Goal: Transaction & Acquisition: Book appointment/travel/reservation

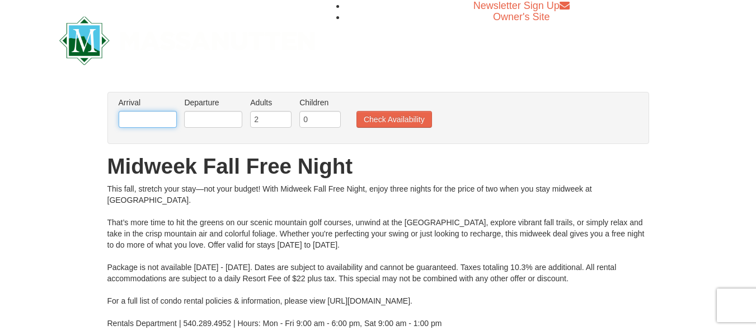
click at [132, 125] on input "text" at bounding box center [148, 119] width 58 height 17
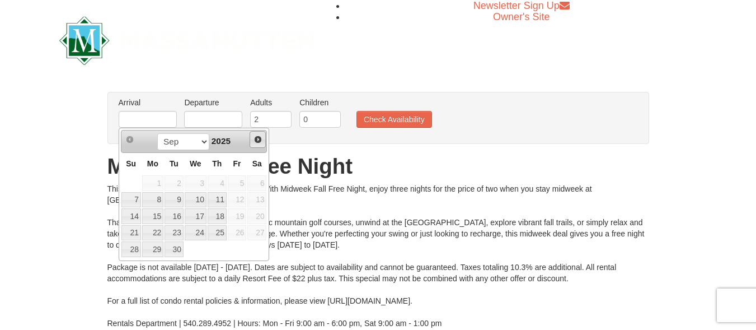
click at [260, 135] on span "Next" at bounding box center [257, 139] width 9 height 9
click at [224, 251] on link "30" at bounding box center [217, 249] width 19 height 16
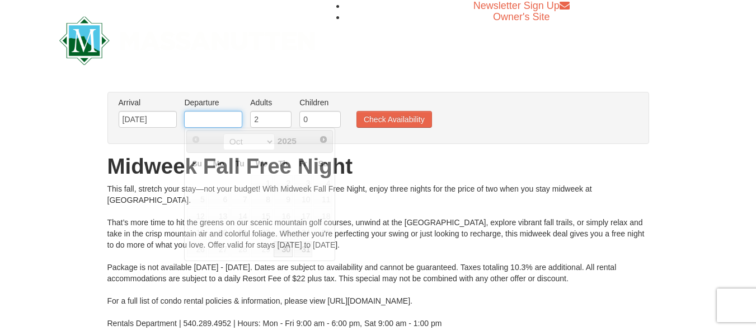
click at [215, 117] on input "text" at bounding box center [213, 119] width 58 height 17
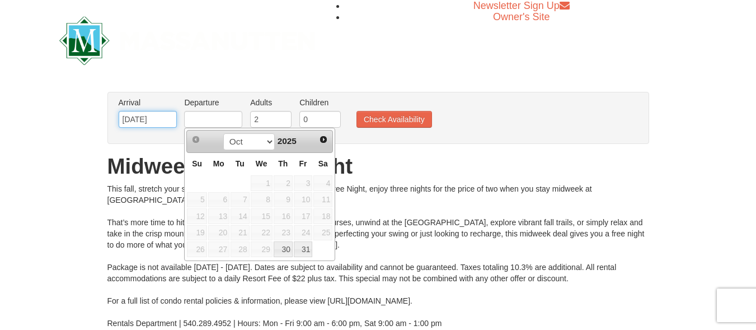
click at [159, 120] on input "10/30/2025" at bounding box center [148, 119] width 58 height 17
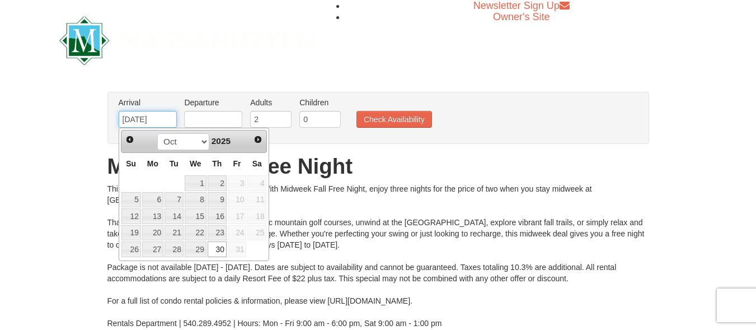
click at [143, 120] on input "10/30/2025" at bounding box center [148, 119] width 58 height 17
type input "10/31/2025"
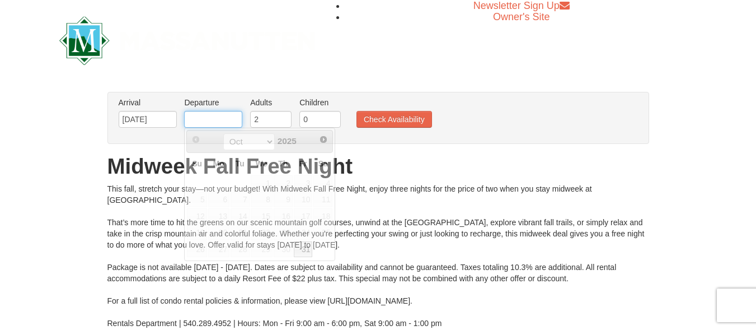
click at [226, 121] on input "text" at bounding box center [213, 119] width 58 height 17
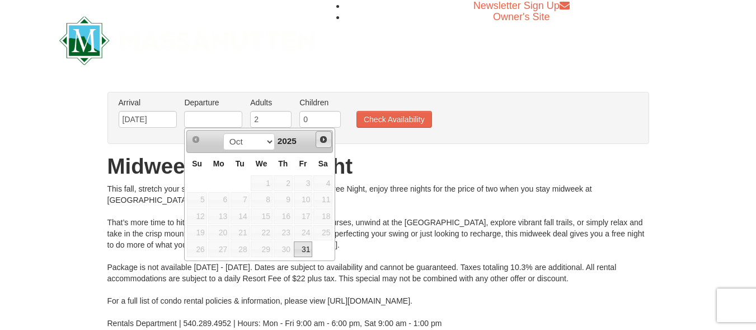
click at [325, 140] on span "Next" at bounding box center [323, 139] width 9 height 9
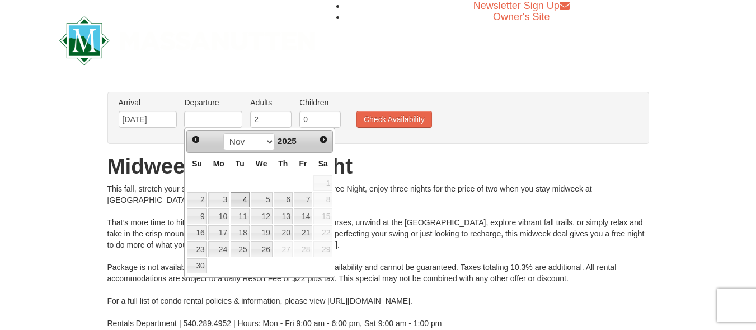
click at [236, 198] on link "4" at bounding box center [239, 200] width 19 height 16
type input "11/04/2025"
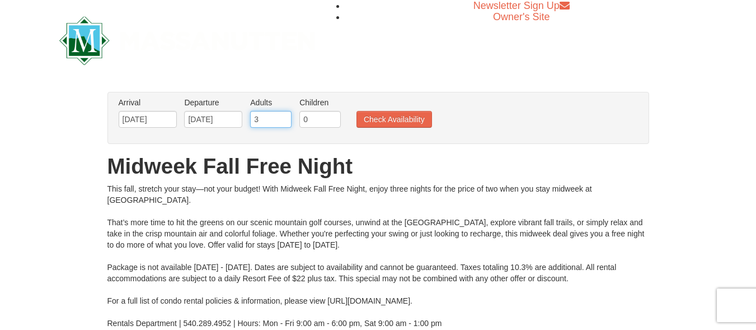
click at [285, 115] on input "3" at bounding box center [270, 119] width 41 height 17
type input "4"
click at [285, 115] on input "4" at bounding box center [270, 119] width 41 height 17
click at [383, 115] on button "Check Availability" at bounding box center [394, 119] width 76 height 17
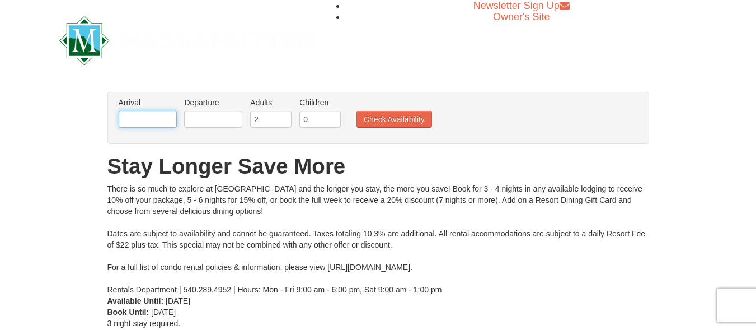
click at [163, 124] on input "text" at bounding box center [148, 119] width 58 height 17
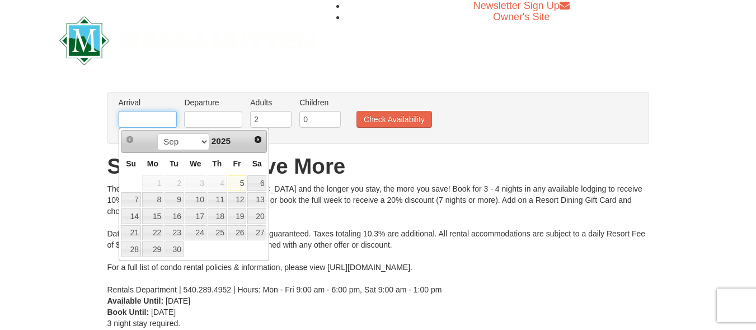
type input "10/31/2025"
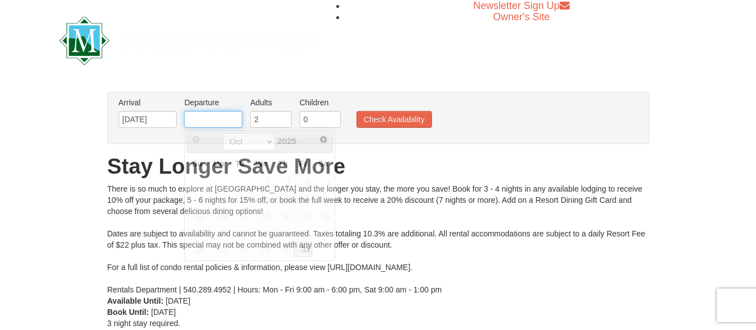
click at [203, 122] on input "text" at bounding box center [213, 119] width 58 height 17
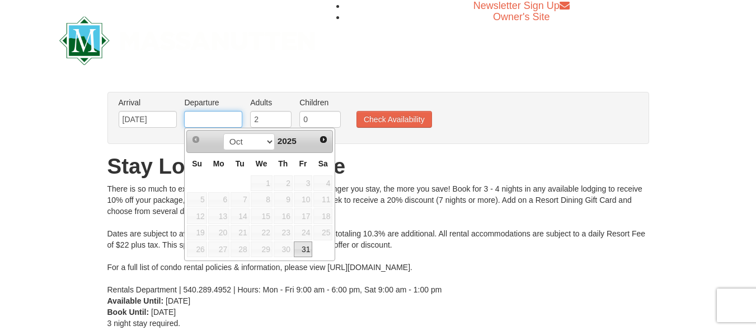
type input "[DATE]"
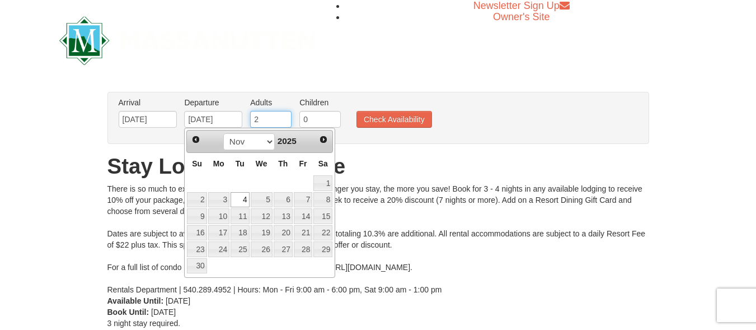
click at [265, 123] on input "2" at bounding box center [270, 119] width 41 height 17
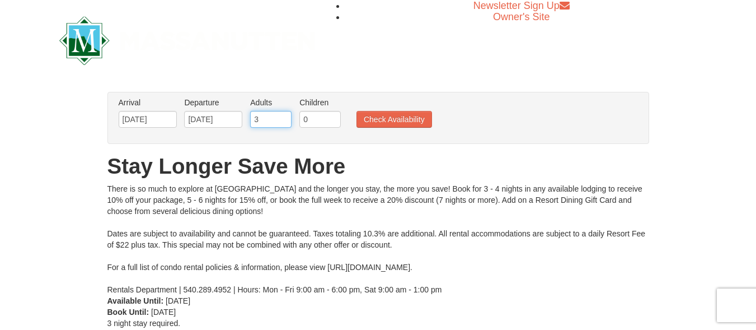
click at [283, 115] on input "3" at bounding box center [270, 119] width 41 height 17
type input "4"
click at [283, 115] on input "4" at bounding box center [270, 119] width 41 height 17
click at [389, 116] on button "Check Availability" at bounding box center [394, 119] width 76 height 17
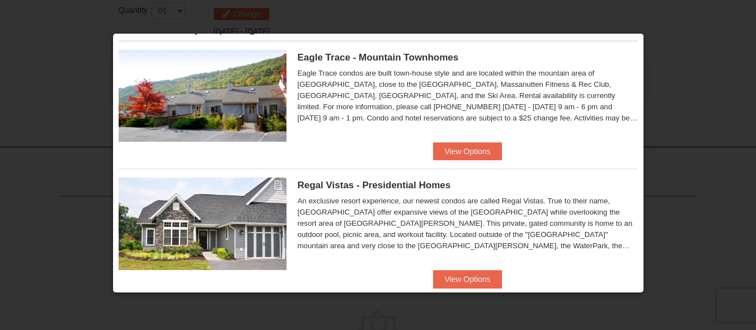
scroll to position [32, 0]
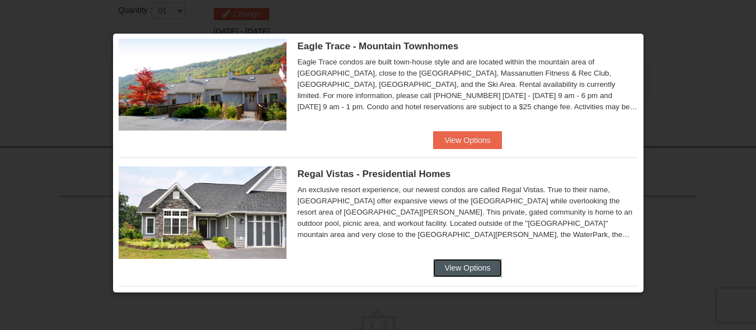
click at [471, 264] on button "View Options" at bounding box center [467, 267] width 68 height 18
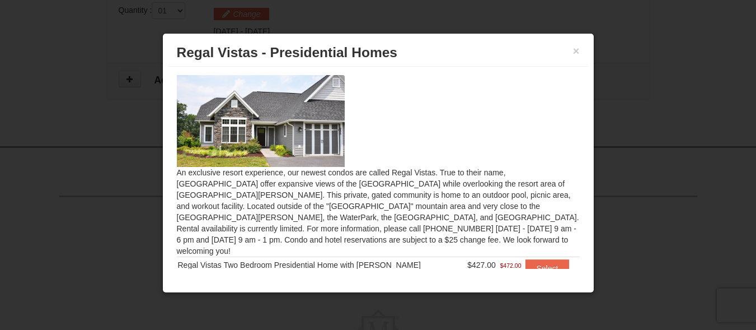
scroll to position [20, 0]
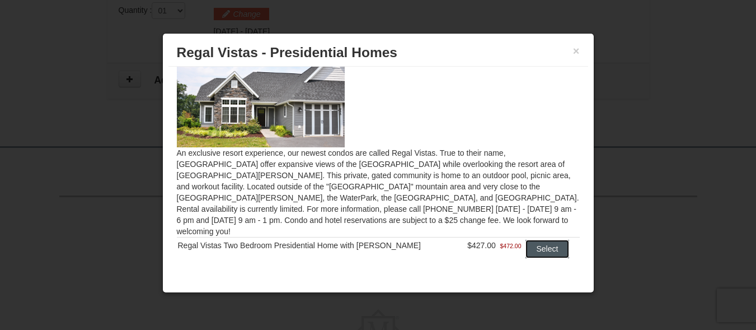
click at [532, 239] on button "Select" at bounding box center [547, 248] width 44 height 18
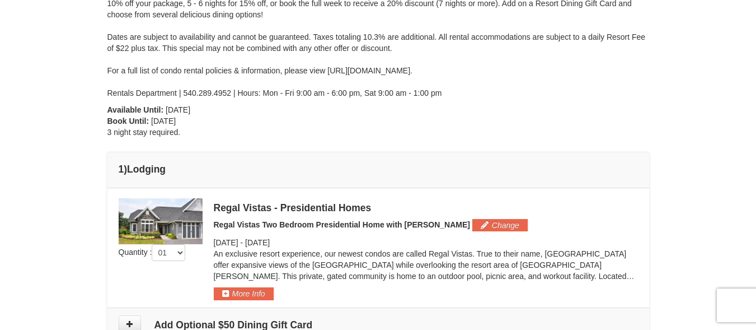
scroll to position [38, 0]
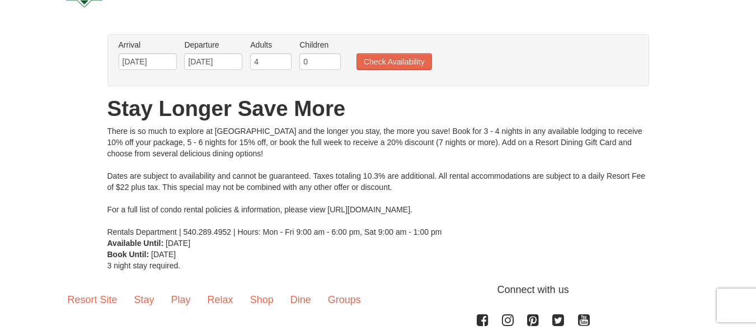
scroll to position [94, 0]
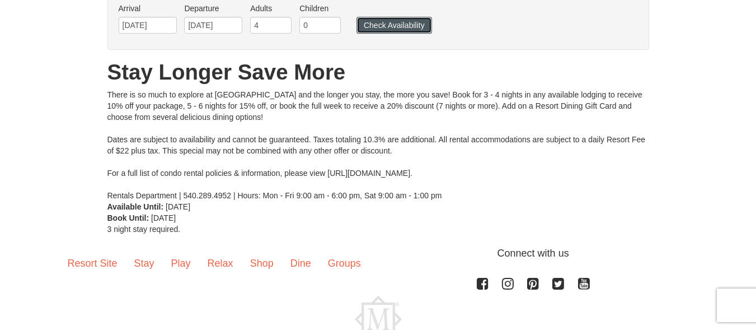
click at [401, 25] on button "Check Availability" at bounding box center [394, 25] width 76 height 17
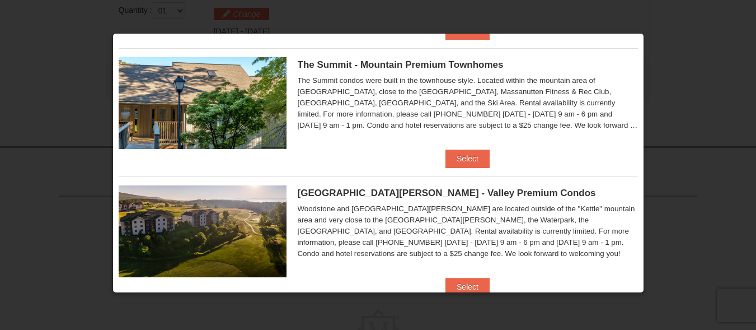
scroll to position [371, 0]
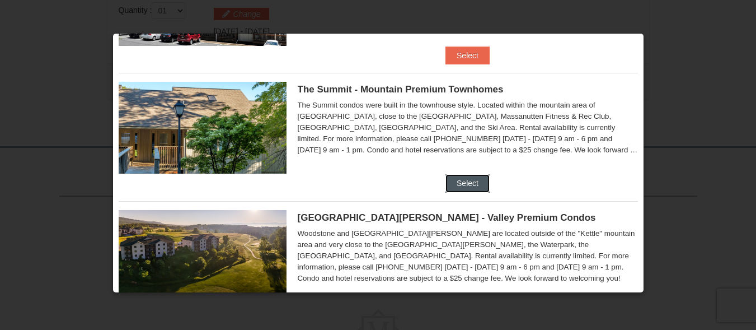
click at [454, 181] on button "Select" at bounding box center [467, 183] width 44 height 18
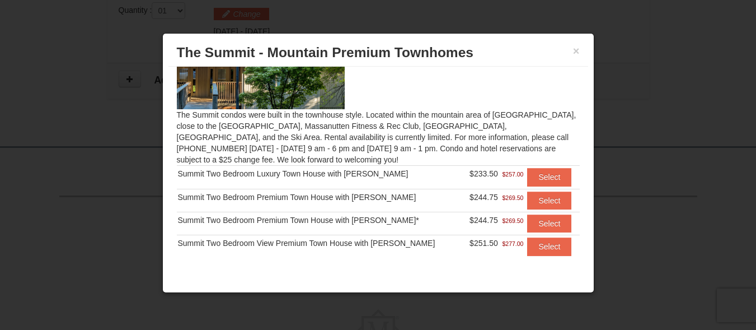
scroll to position [67, 0]
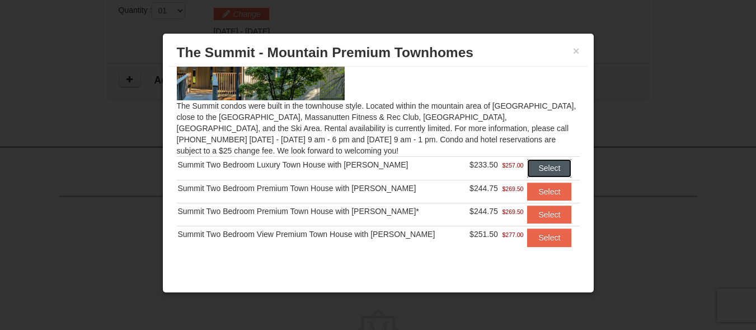
click at [536, 168] on button "Select" at bounding box center [549, 168] width 44 height 18
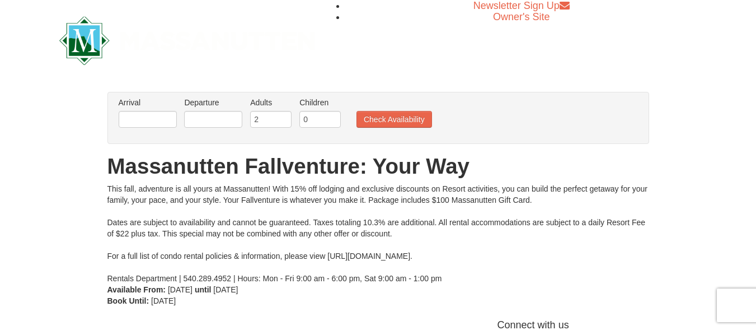
click at [564, 90] on div "× From: To: Adults: 2 Children: 0 Change Arrival Please format dates MM/DD/YYYY…" at bounding box center [378, 199] width 756 height 237
click at [151, 121] on input "text" at bounding box center [148, 119] width 58 height 17
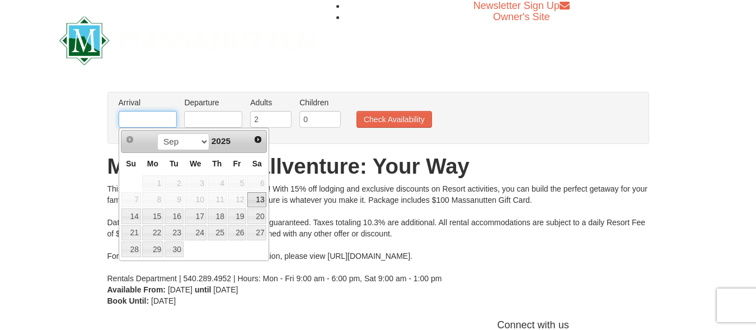
type input "[DATE]"
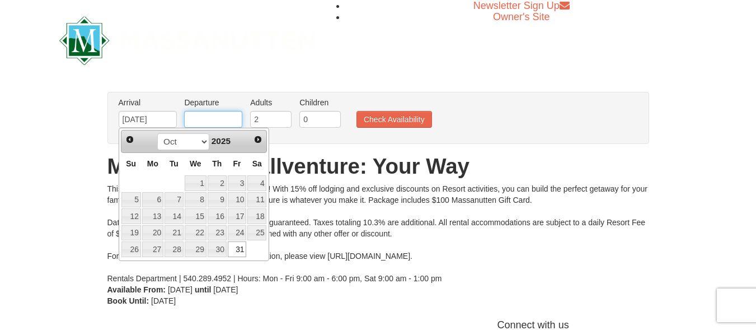
click at [206, 115] on input "text" at bounding box center [213, 119] width 58 height 17
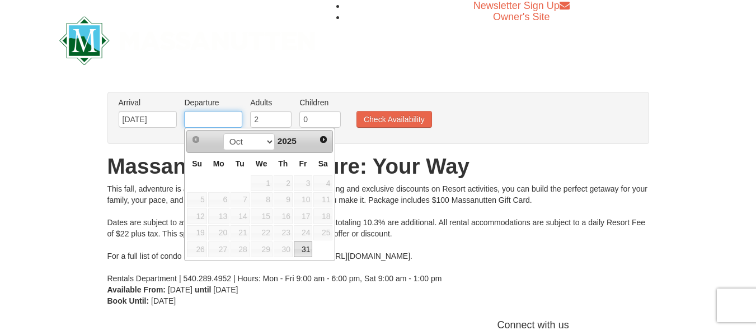
type input "[DATE]"
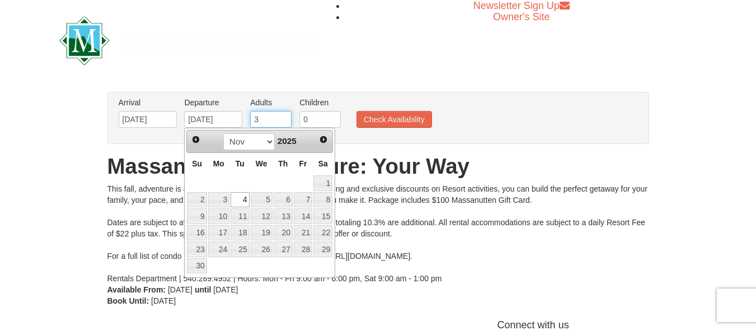
click at [284, 115] on input "3" at bounding box center [270, 119] width 41 height 17
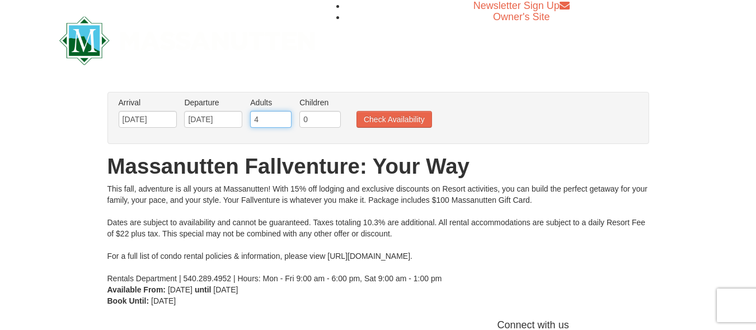
type input "4"
click at [284, 115] on input "4" at bounding box center [270, 119] width 41 height 17
click at [404, 117] on button "Check Availability" at bounding box center [394, 119] width 76 height 17
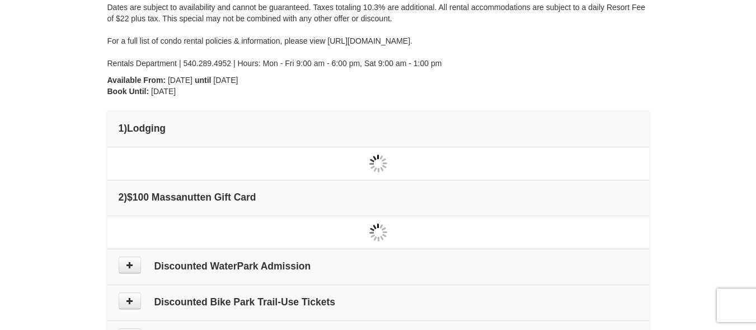
scroll to position [190, 0]
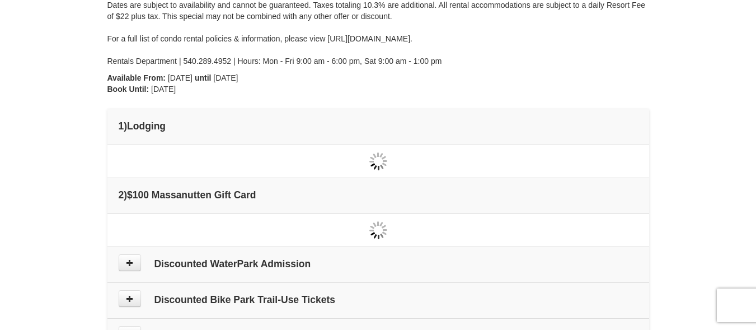
type input "[DATE]"
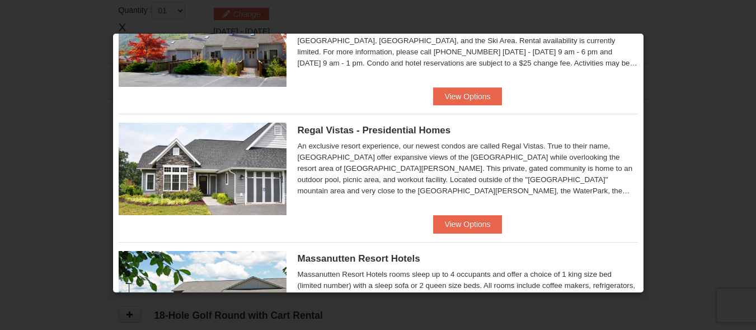
scroll to position [0, 0]
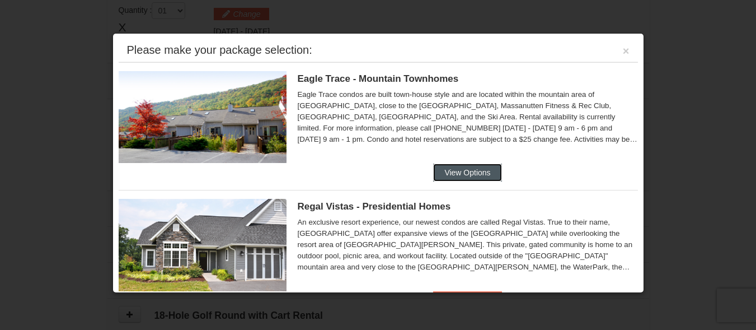
click at [456, 172] on button "View Options" at bounding box center [467, 172] width 68 height 18
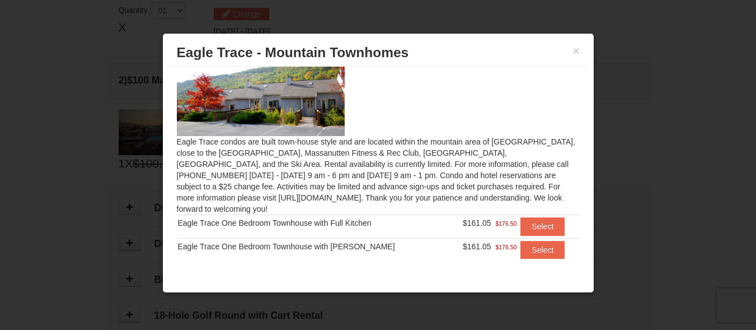
scroll to position [31, 0]
click at [573, 48] on button "×" at bounding box center [576, 50] width 7 height 11
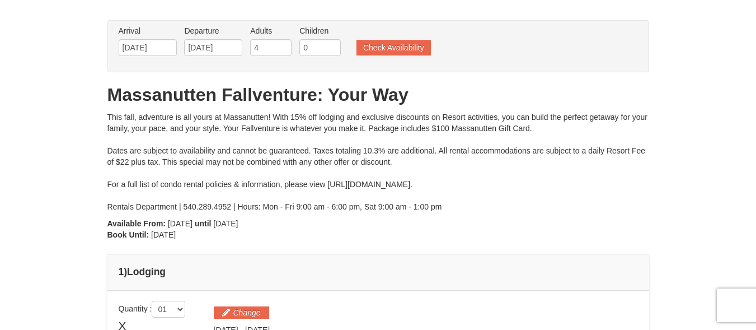
scroll to position [0, 0]
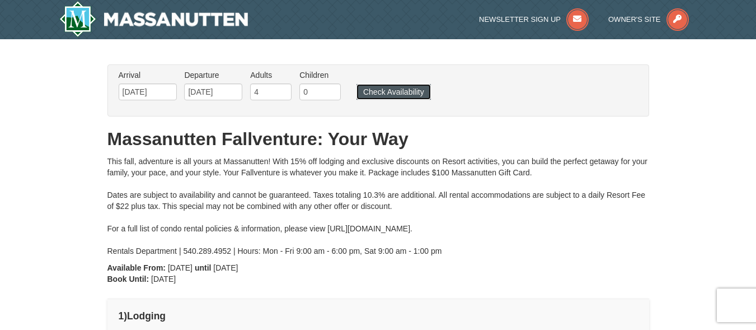
click at [401, 97] on button "Check Availability" at bounding box center [393, 92] width 74 height 16
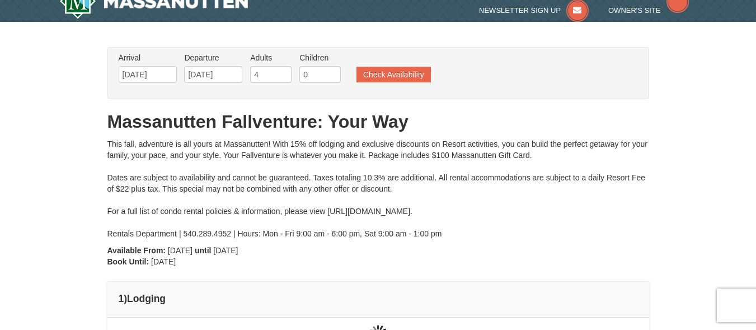
type input "[DATE]"
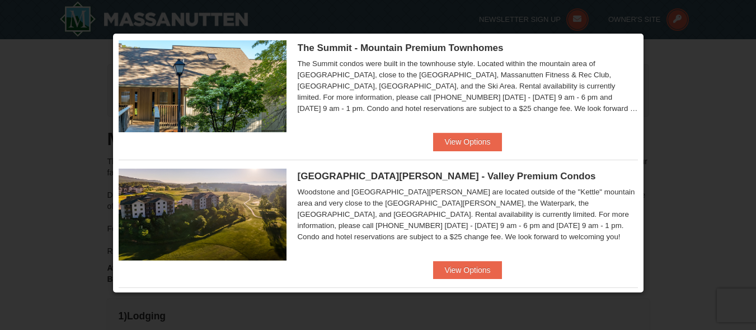
scroll to position [435, 0]
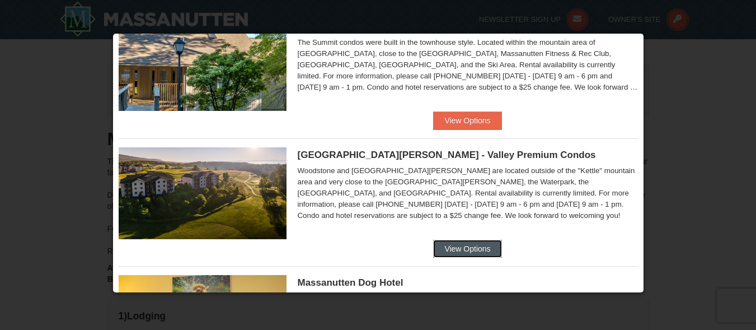
click at [469, 254] on button "View Options" at bounding box center [467, 248] width 68 height 18
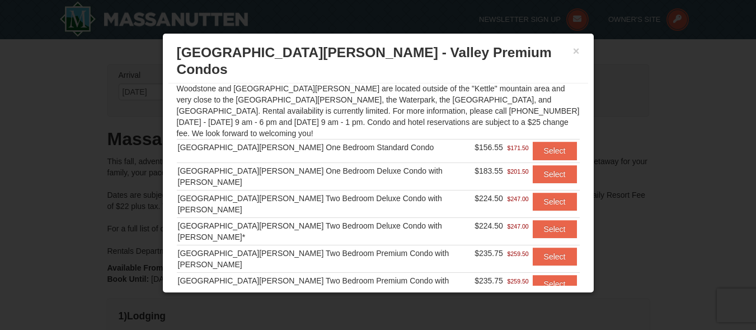
scroll to position [101, 0]
click at [541, 247] on button "Select" at bounding box center [555, 256] width 44 height 18
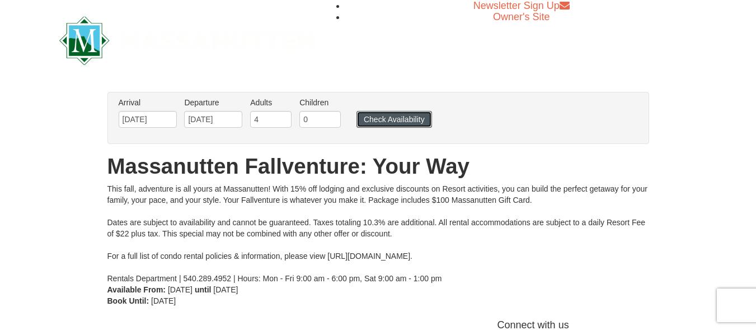
click at [408, 122] on button "Check Availability" at bounding box center [394, 119] width 76 height 17
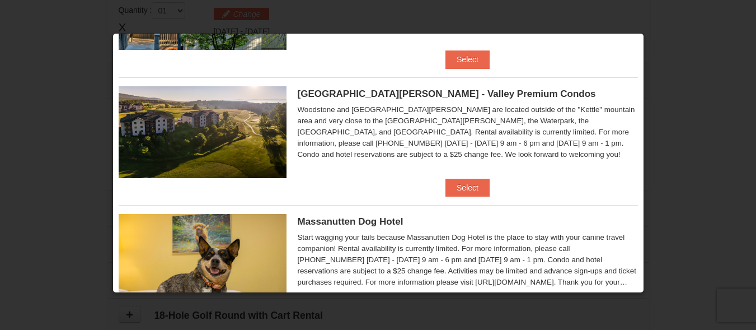
scroll to position [356, 0]
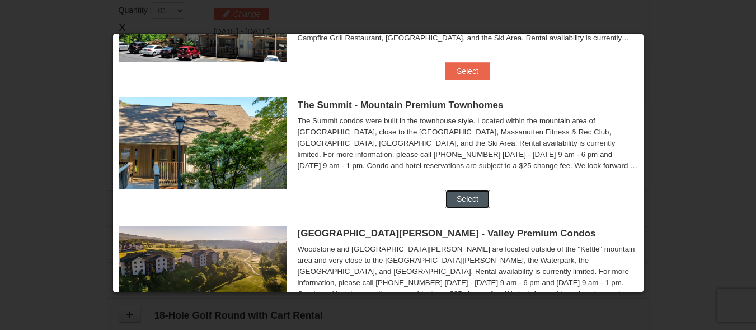
click at [458, 195] on button "Select" at bounding box center [467, 199] width 44 height 18
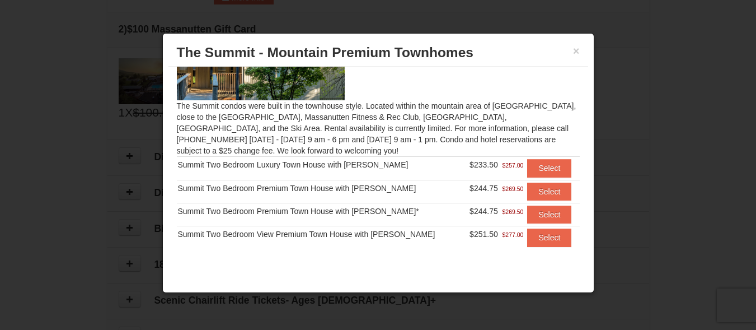
scroll to position [397, 0]
